Goal: Check status: Check status

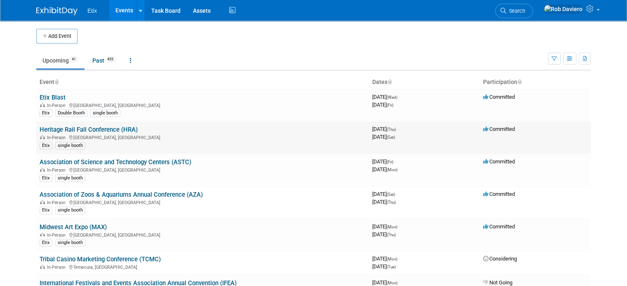
click at [83, 127] on link "Heritage Rail Fall Conference (HRA)" at bounding box center [89, 129] width 98 height 7
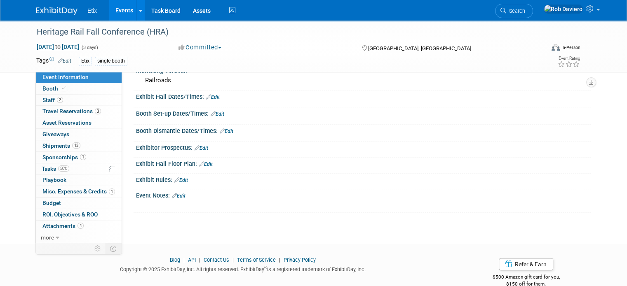
scroll to position [334, 0]
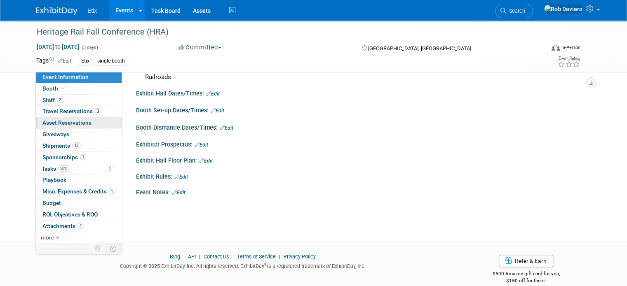
click at [47, 124] on span "Asset Reservations 0" at bounding box center [66, 123] width 49 height 7
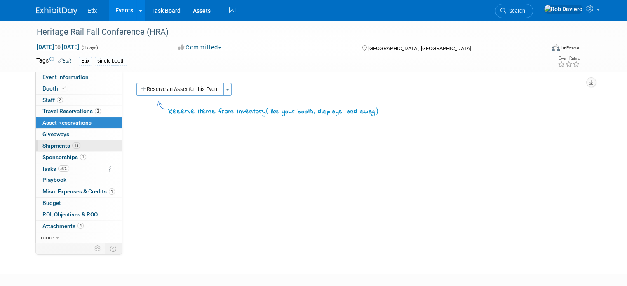
click at [47, 147] on span "Shipments 13" at bounding box center [61, 146] width 38 height 7
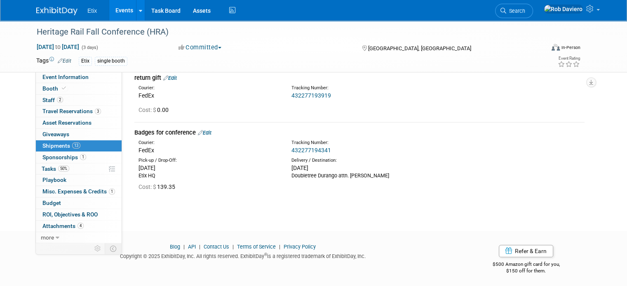
scroll to position [600, 0]
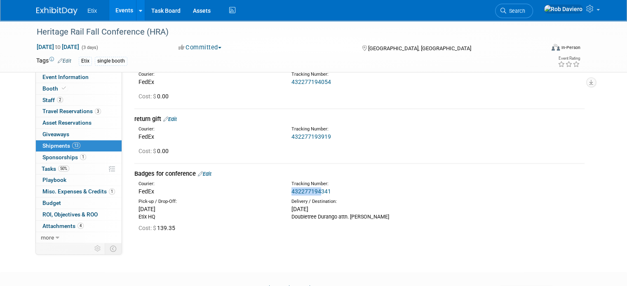
drag, startPoint x: 285, startPoint y: 190, endPoint x: 317, endPoint y: 190, distance: 31.7
click at [317, 190] on div "Tracking Number: 432277194341" at bounding box center [380, 188] width 191 height 15
drag, startPoint x: 316, startPoint y: 190, endPoint x: 311, endPoint y: 188, distance: 5.1
click at [311, 188] on link "432277194341" at bounding box center [311, 191] width 40 height 7
